Goal: Information Seeking & Learning: Learn about a topic

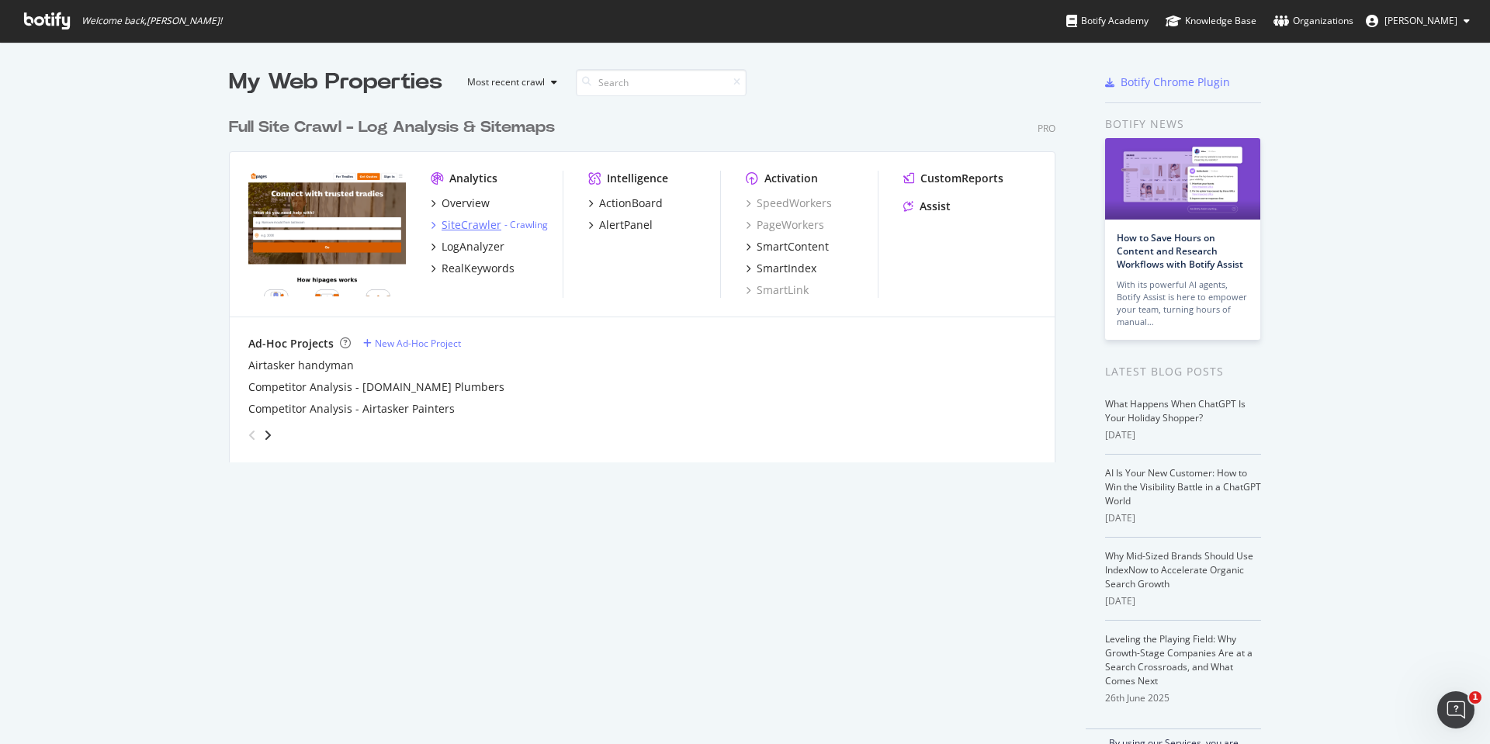
click at [489, 223] on div "SiteCrawler" at bounding box center [471, 225] width 60 height 16
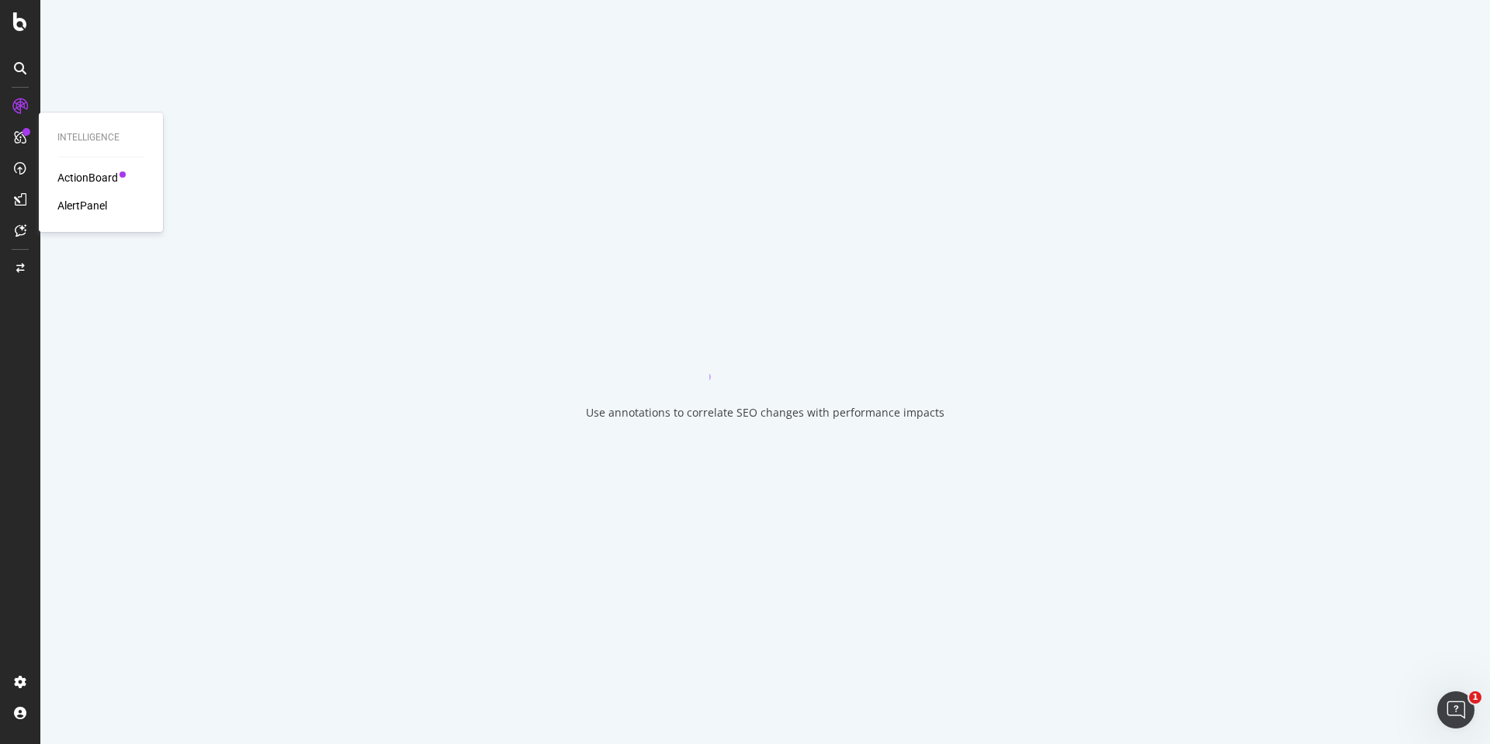
click at [76, 178] on div "ActionBoard" at bounding box center [87, 178] width 61 height 16
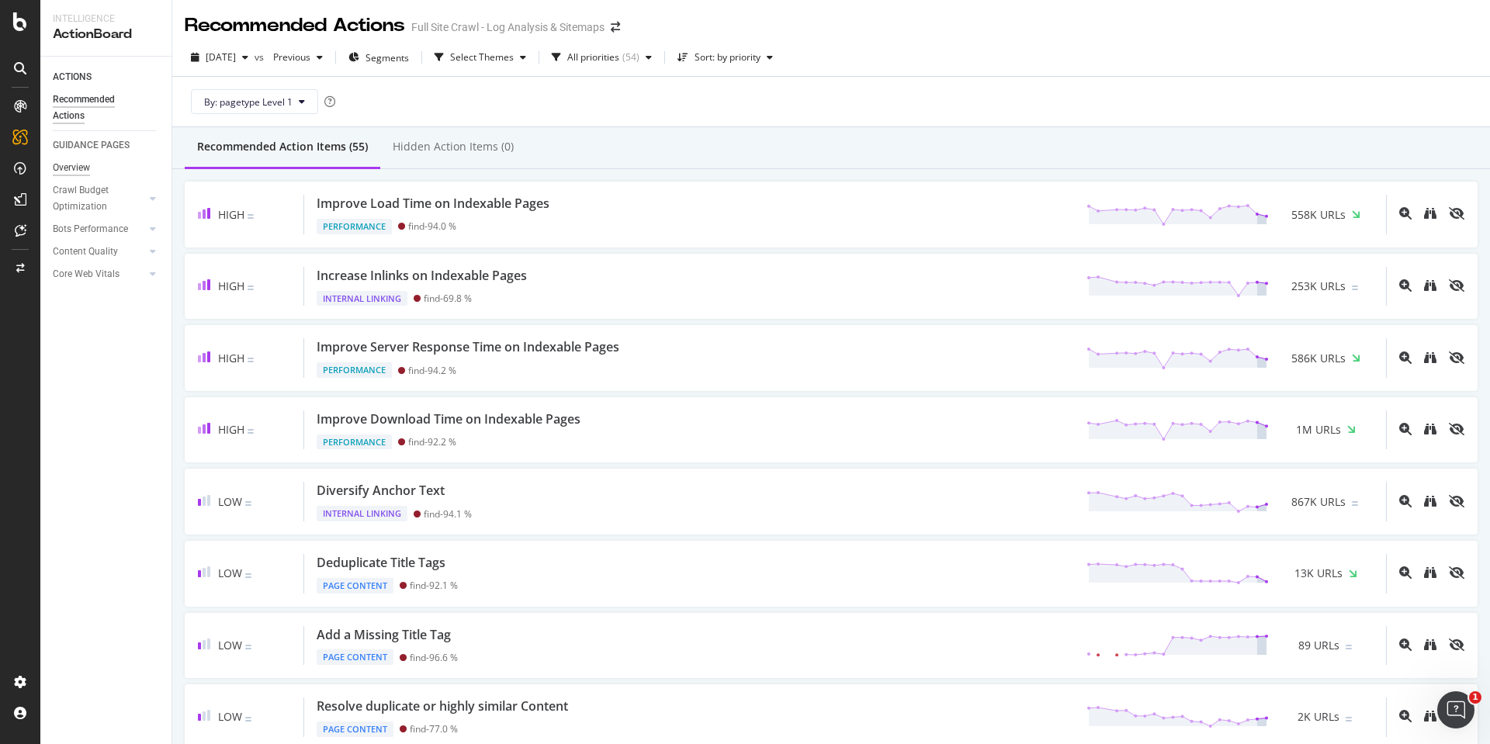
click at [87, 165] on div "Overview" at bounding box center [71, 168] width 37 height 16
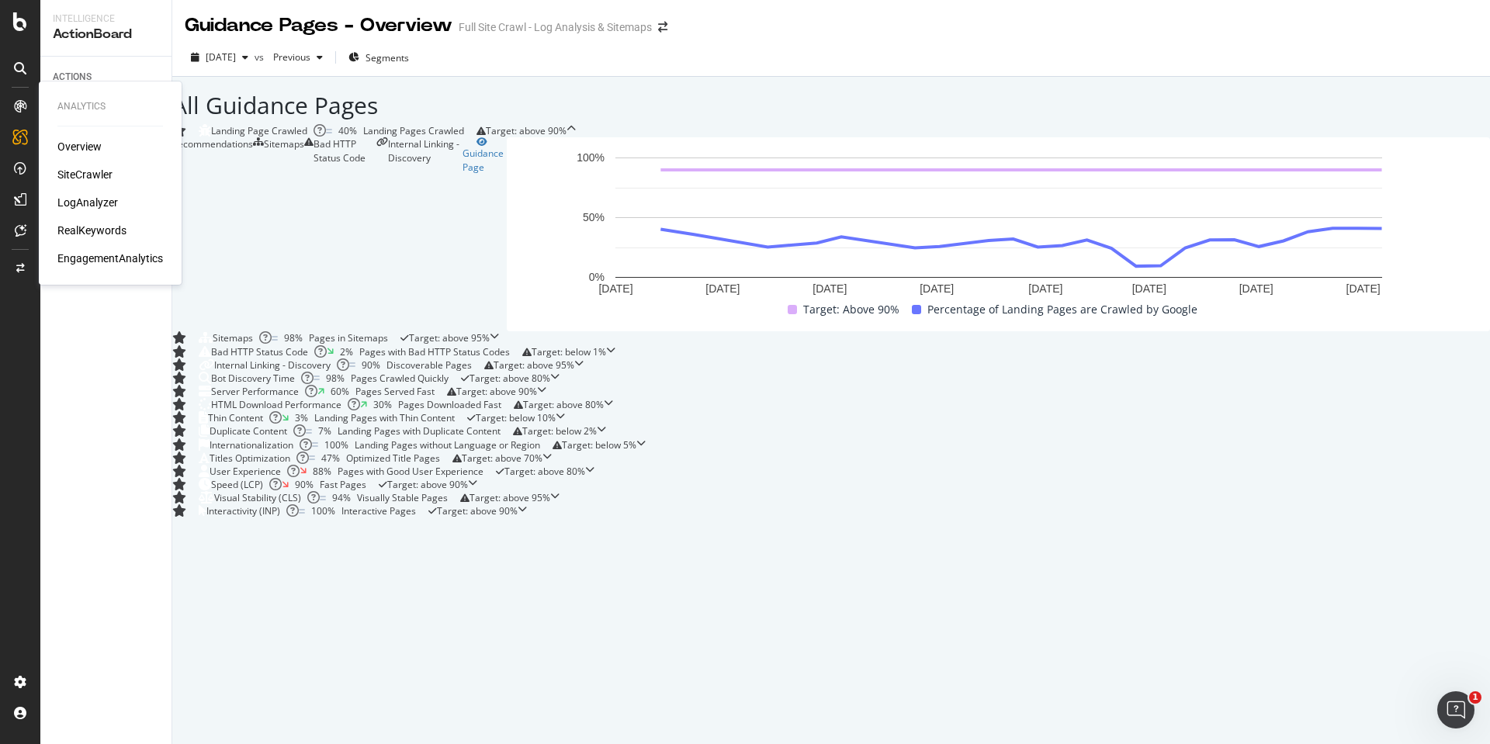
click at [69, 145] on div "Overview" at bounding box center [79, 147] width 44 height 16
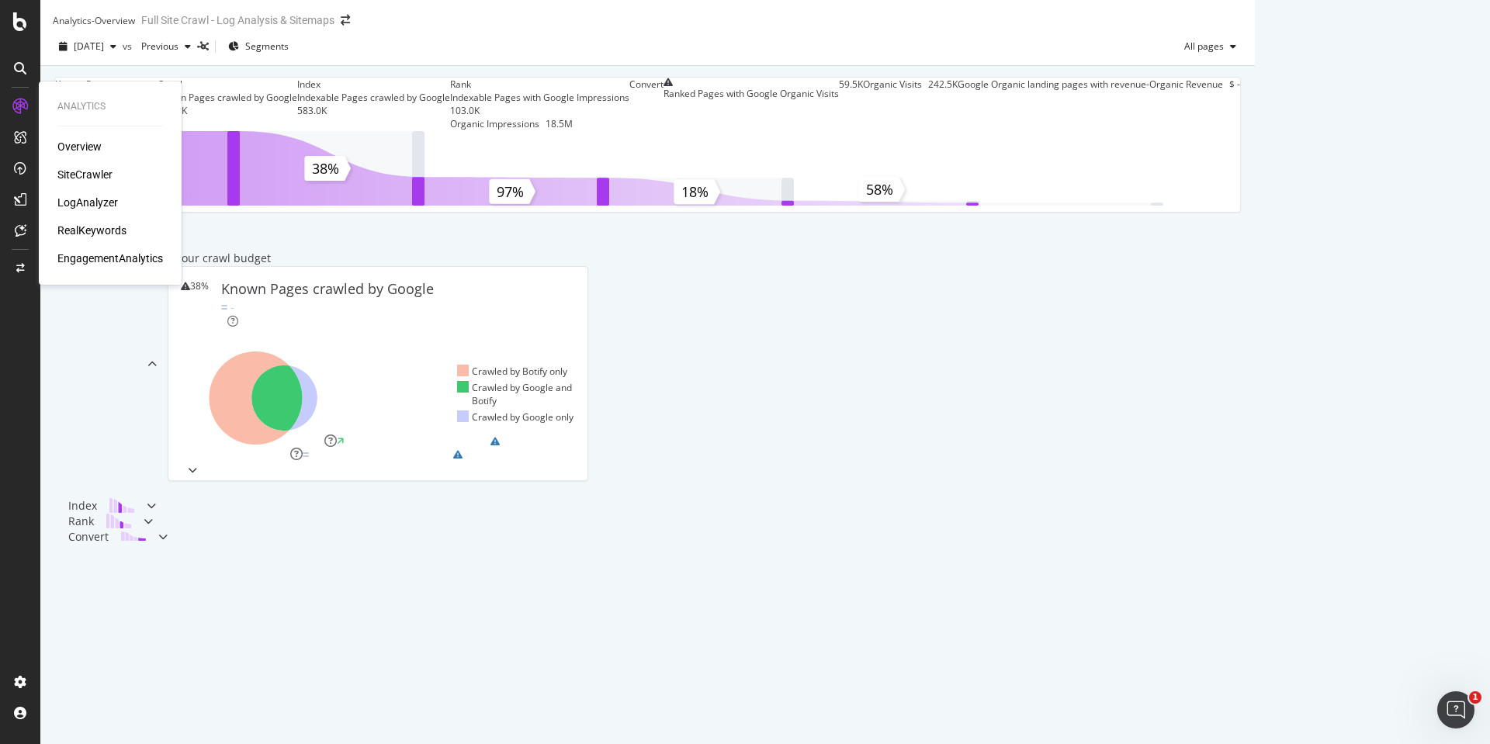
click at [87, 174] on div "SiteCrawler" at bounding box center [84, 175] width 55 height 16
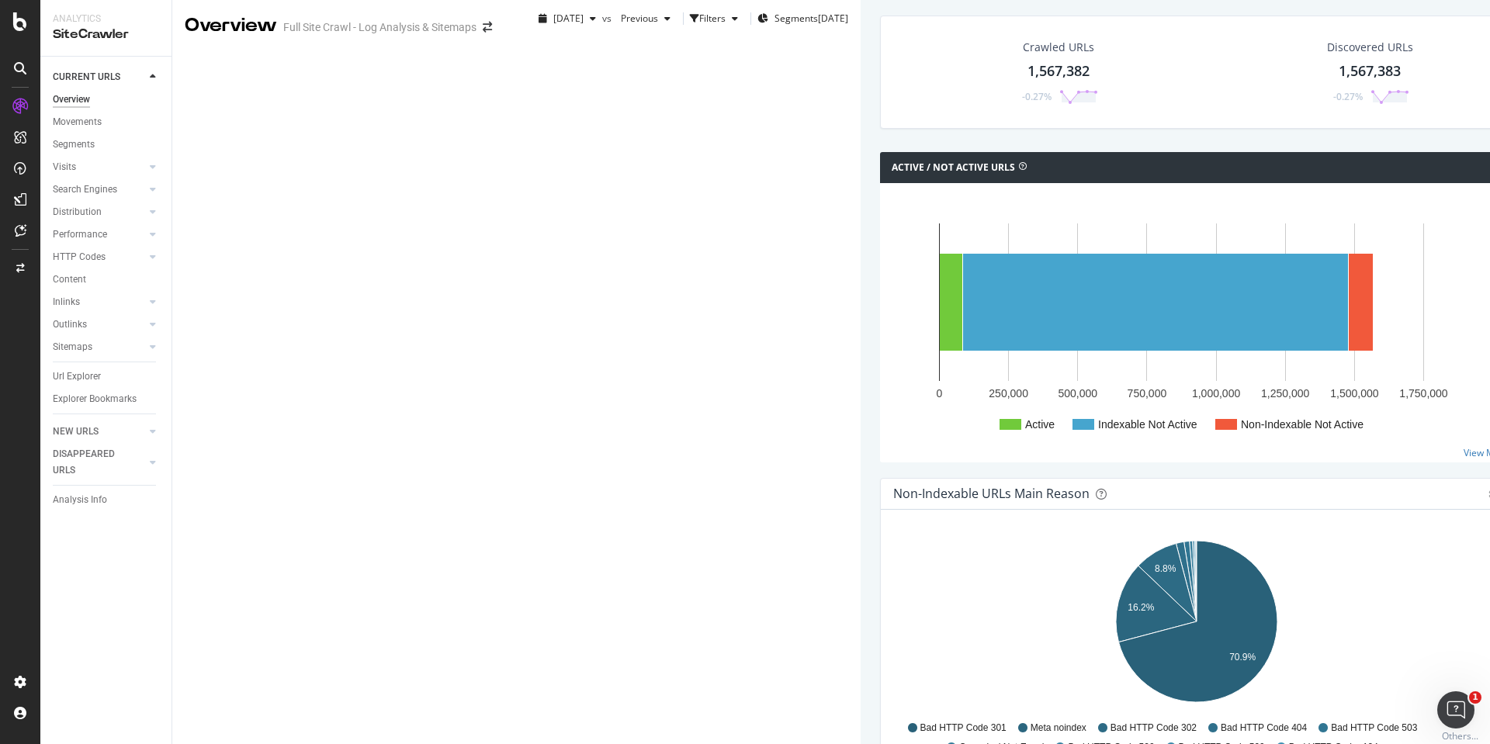
drag, startPoint x: 355, startPoint y: 158, endPoint x: 300, endPoint y: 711, distance: 555.2
click at [1027, 81] on div "1,567,382" at bounding box center [1058, 71] width 62 height 20
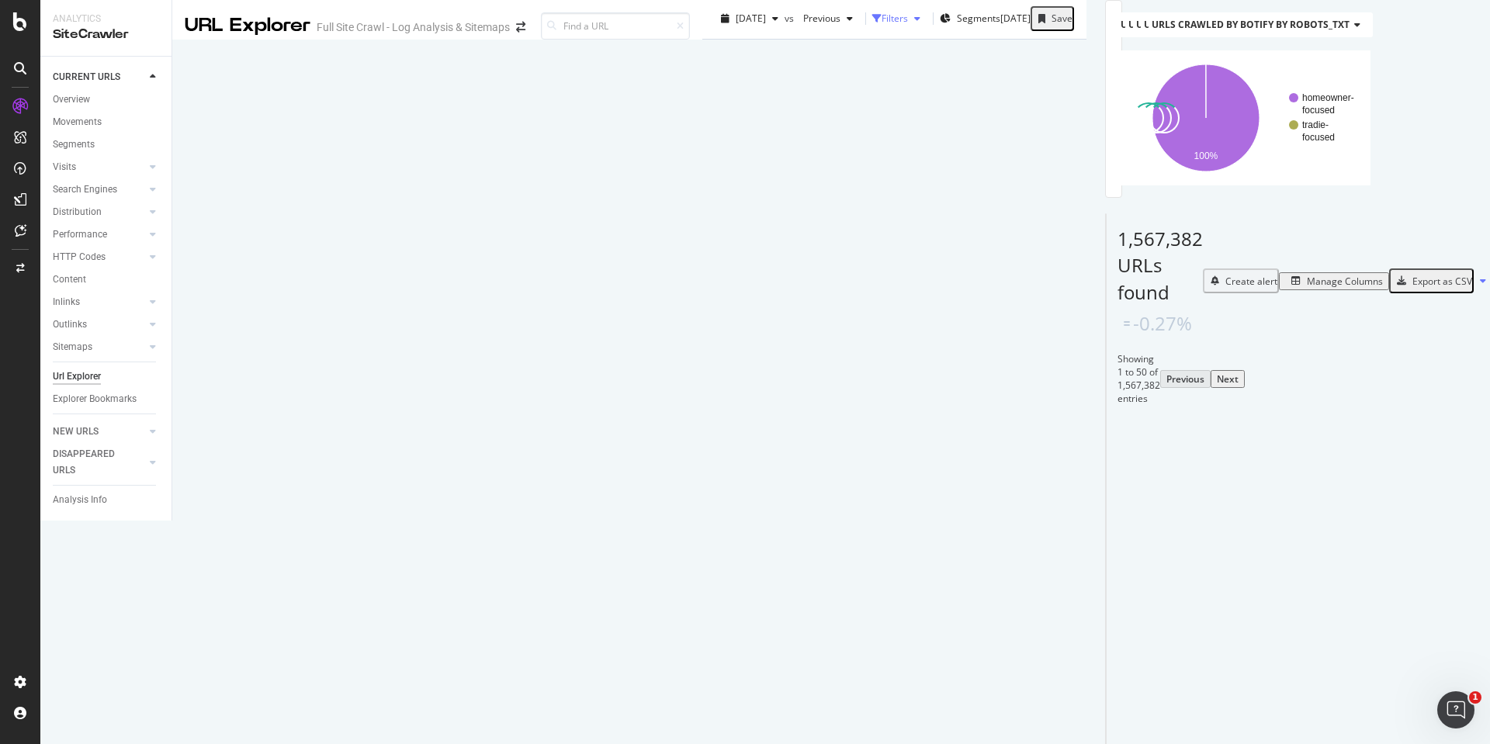
click at [914, 23] on icon "button" at bounding box center [917, 18] width 6 height 9
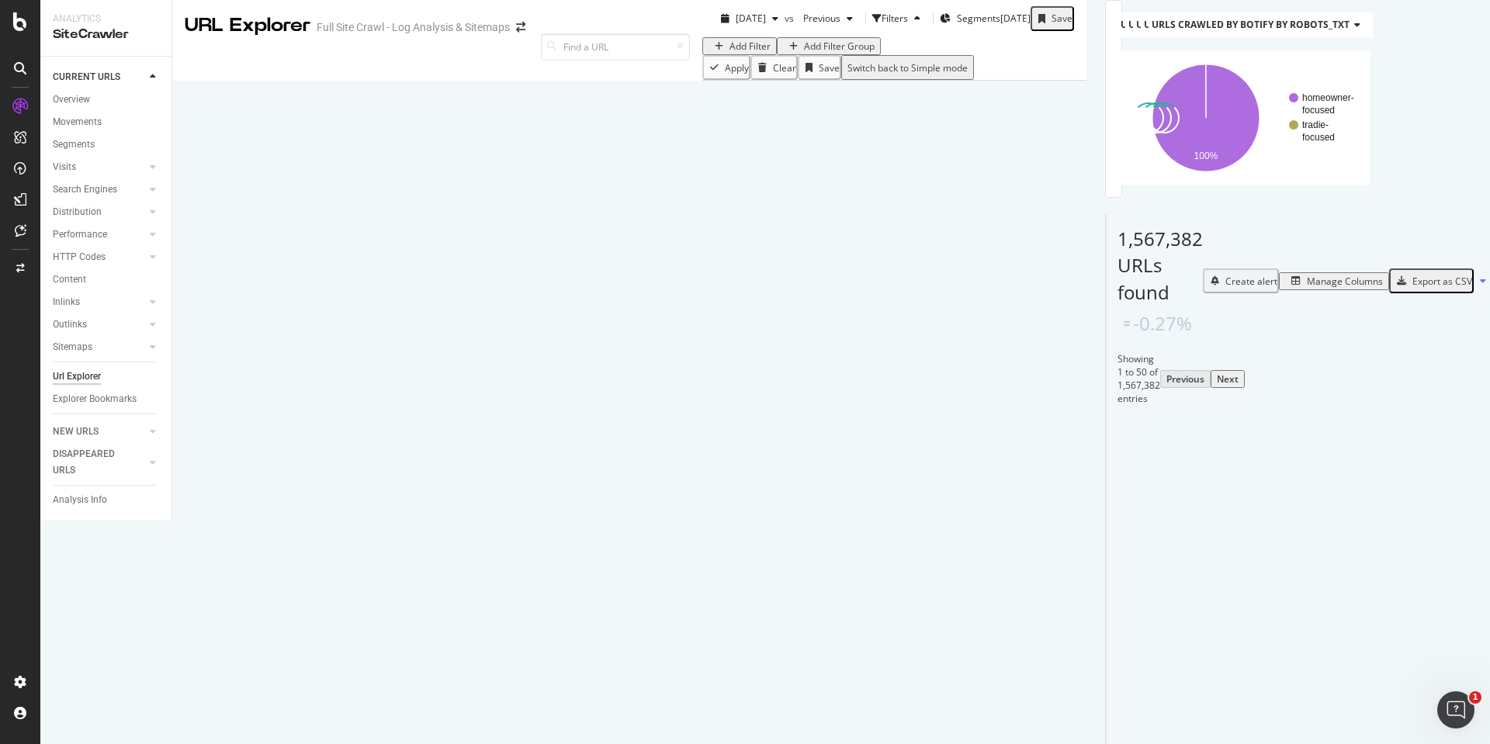
click at [729, 53] on div "Add Filter" at bounding box center [749, 46] width 41 height 13
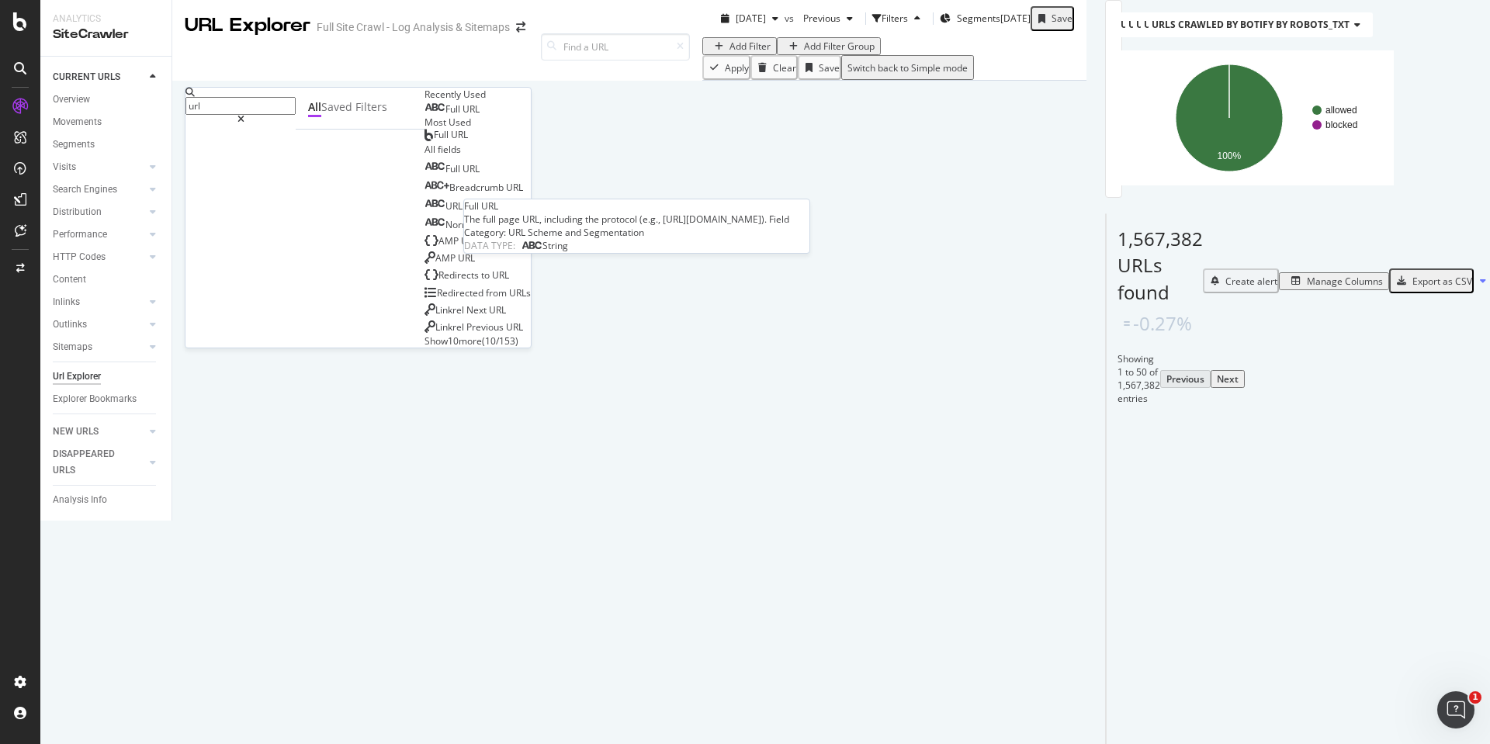
type input "url"
click at [424, 116] on div "Full URL" at bounding box center [451, 109] width 55 height 12
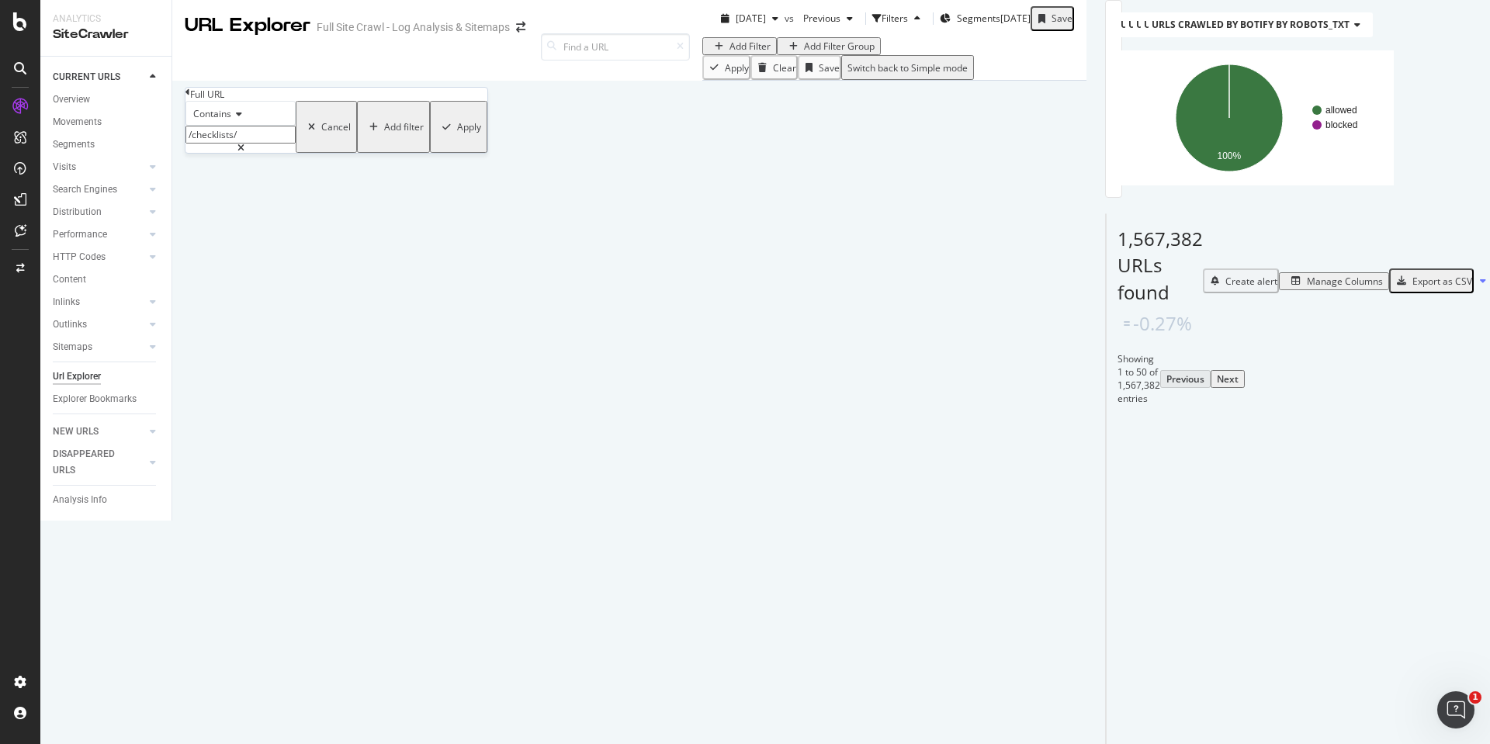
drag, startPoint x: 276, startPoint y: 164, endPoint x: 178, endPoint y: 164, distance: 97.8
click at [178, 164] on body "Analytics SiteCrawler CURRENT URLS Overview Movements Segments Visits Analysis …" at bounding box center [745, 372] width 1490 height 744
type input "email_form"
click at [457, 133] on div "Apply" at bounding box center [469, 126] width 24 height 13
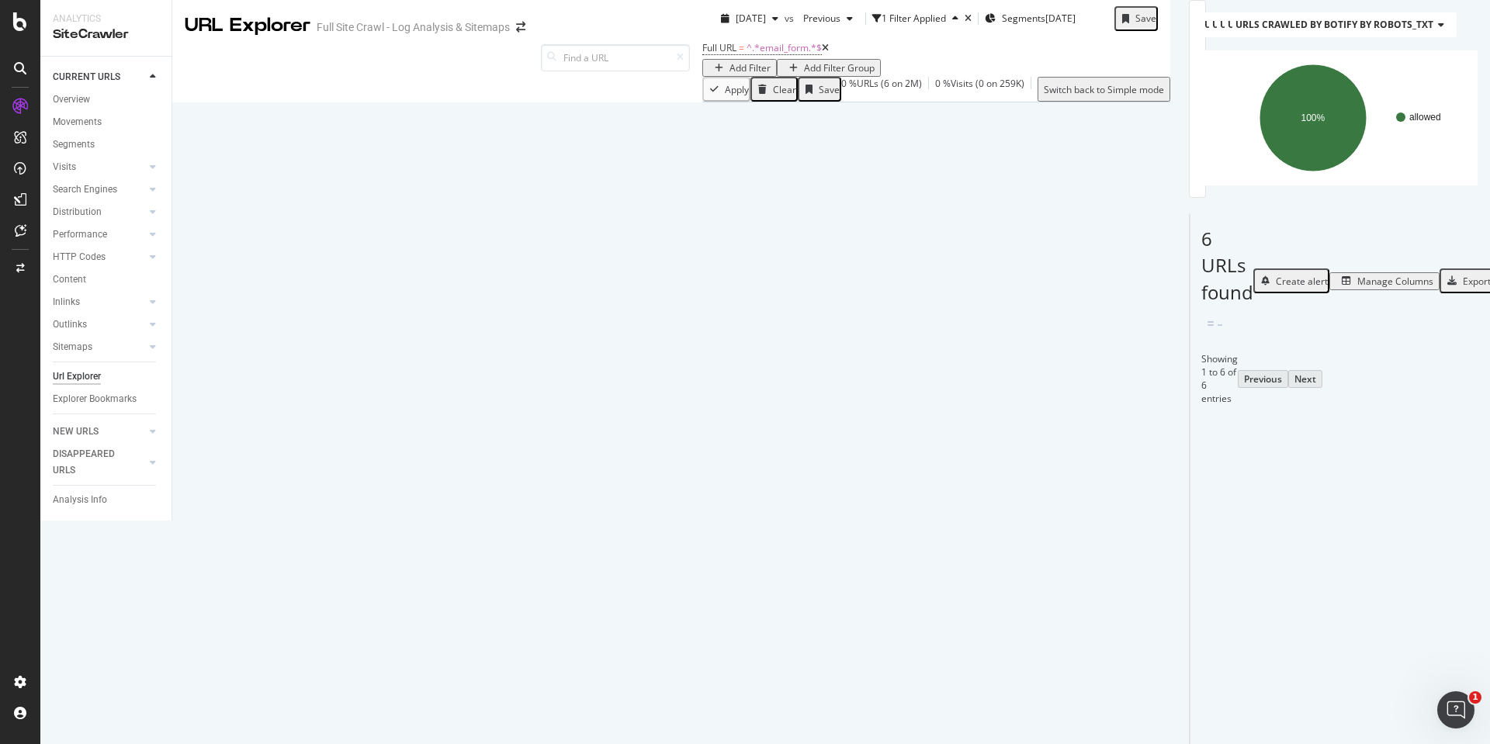
scroll to position [189, 0]
click at [11, 673] on div at bounding box center [20, 682] width 37 height 25
click at [16, 677] on icon at bounding box center [20, 682] width 16 height 16
click at [1075, 77] on div "Full URL = ^.*email_form.*$ Add Filter Add Filter Group" at bounding box center [936, 57] width 468 height 40
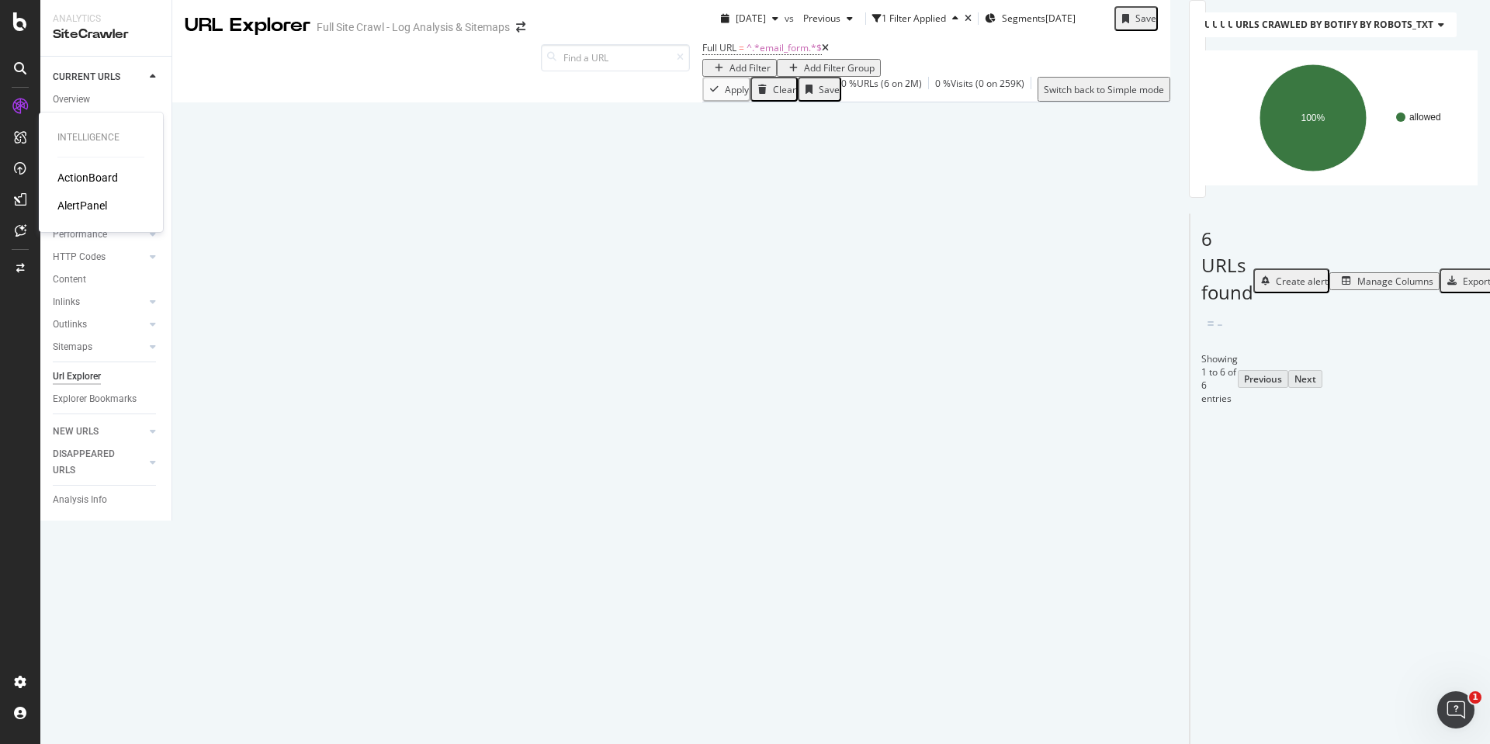
click at [90, 171] on div "ActionBoard" at bounding box center [87, 178] width 61 height 16
